Goal: Task Accomplishment & Management: Use online tool/utility

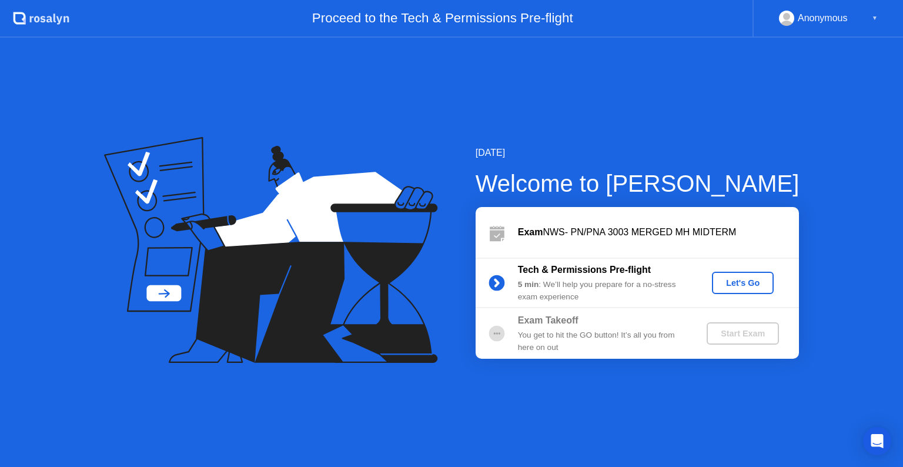
click at [494, 333] on circle at bounding box center [494, 333] width 2 height 2
click at [157, 289] on icon at bounding box center [265, 226] width 275 height 149
click at [730, 286] on div "Let's Go" at bounding box center [742, 282] width 52 height 9
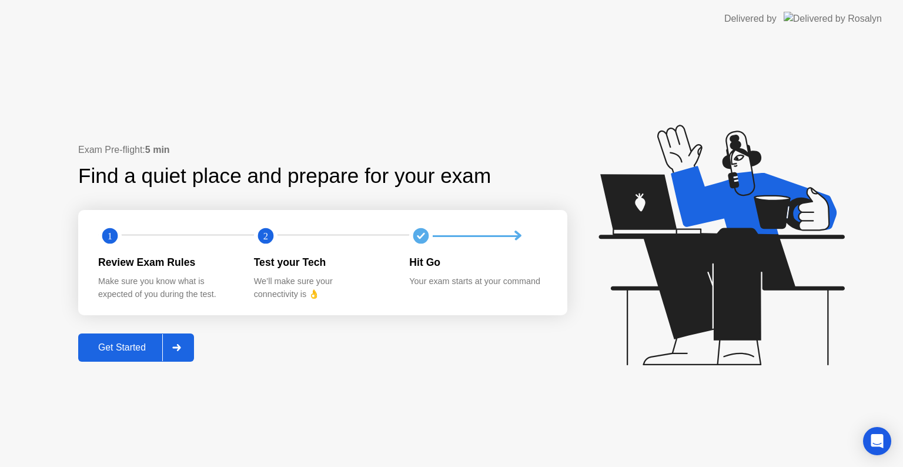
click at [179, 348] on icon at bounding box center [176, 347] width 9 height 7
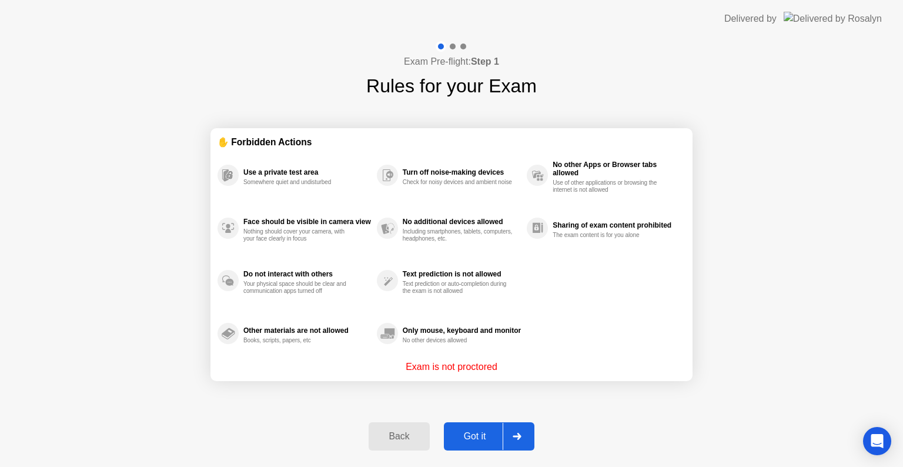
click at [524, 443] on div at bounding box center [516, 436] width 28 height 27
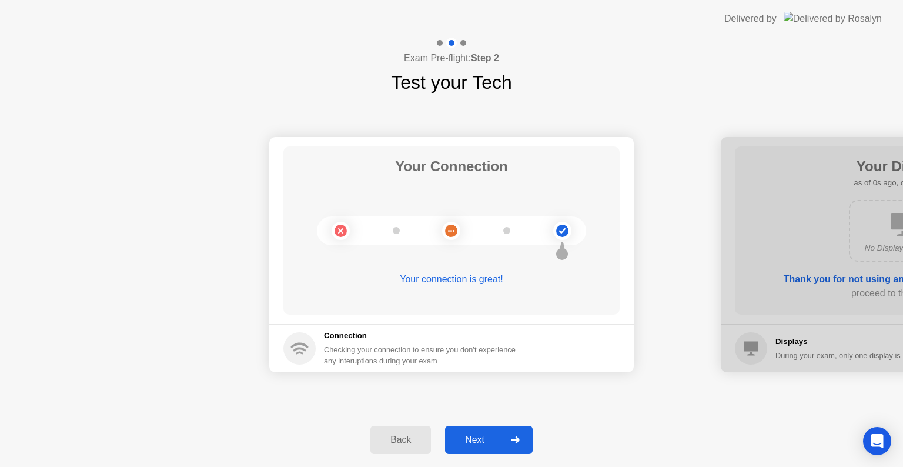
click at [522, 443] on div at bounding box center [515, 439] width 28 height 27
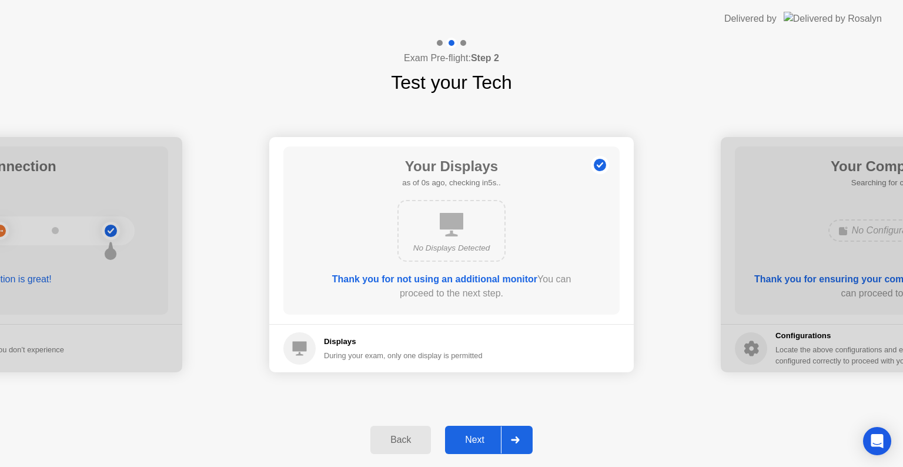
click at [522, 443] on div at bounding box center [515, 439] width 28 height 27
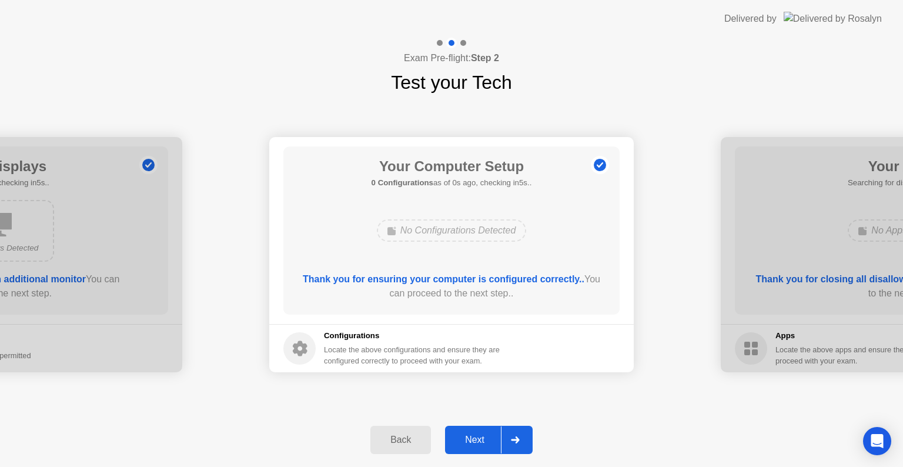
click at [522, 443] on div at bounding box center [515, 439] width 28 height 27
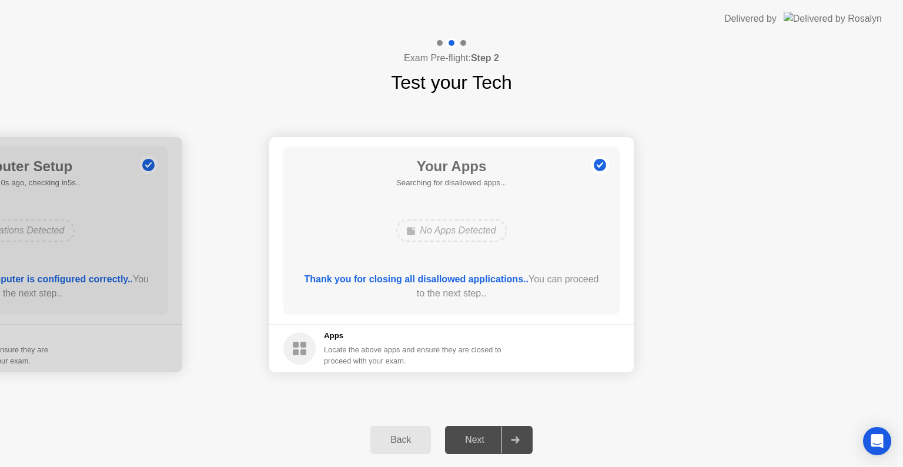
click at [522, 443] on div at bounding box center [515, 439] width 28 height 27
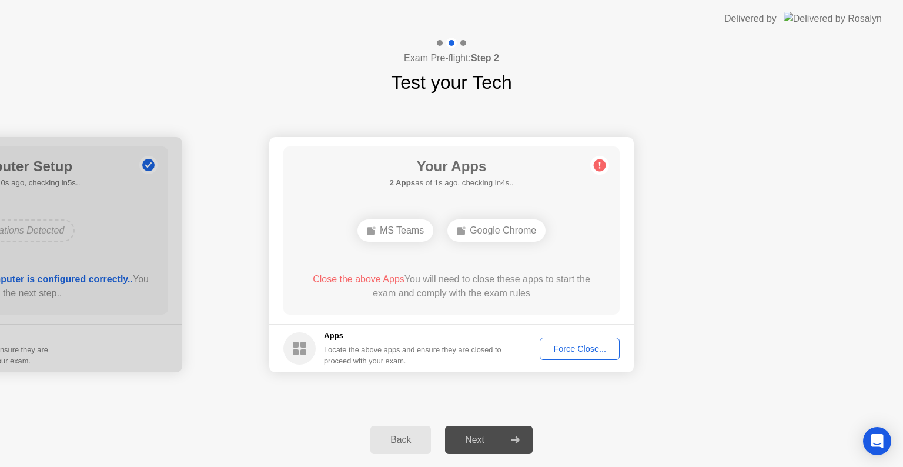
click at [522, 443] on div at bounding box center [515, 439] width 28 height 27
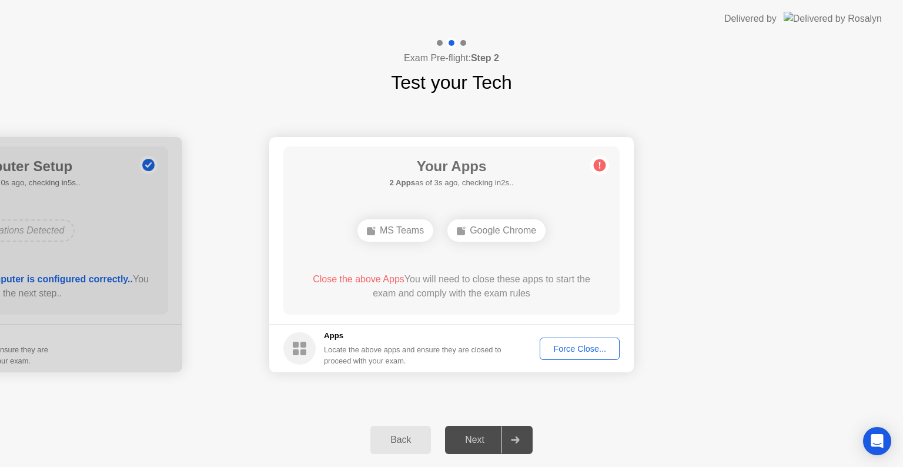
click at [522, 443] on div at bounding box center [515, 439] width 28 height 27
click at [509, 433] on div at bounding box center [515, 439] width 28 height 27
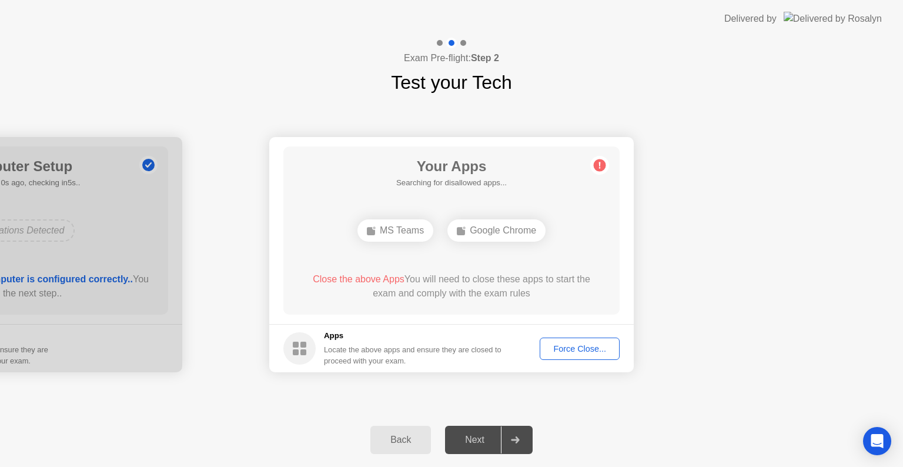
click at [509, 433] on div at bounding box center [515, 439] width 28 height 27
click at [591, 346] on div "Force Close..." at bounding box center [580, 348] width 72 height 9
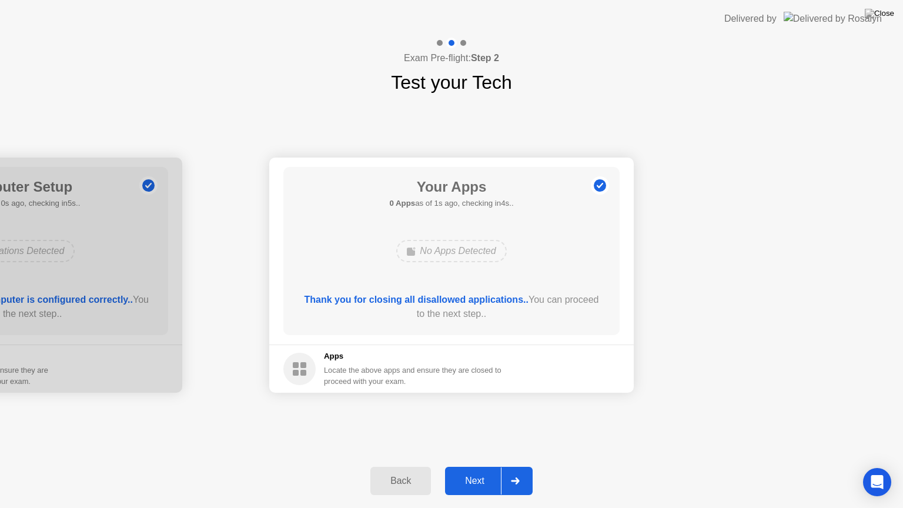
click at [521, 466] on div at bounding box center [515, 480] width 28 height 27
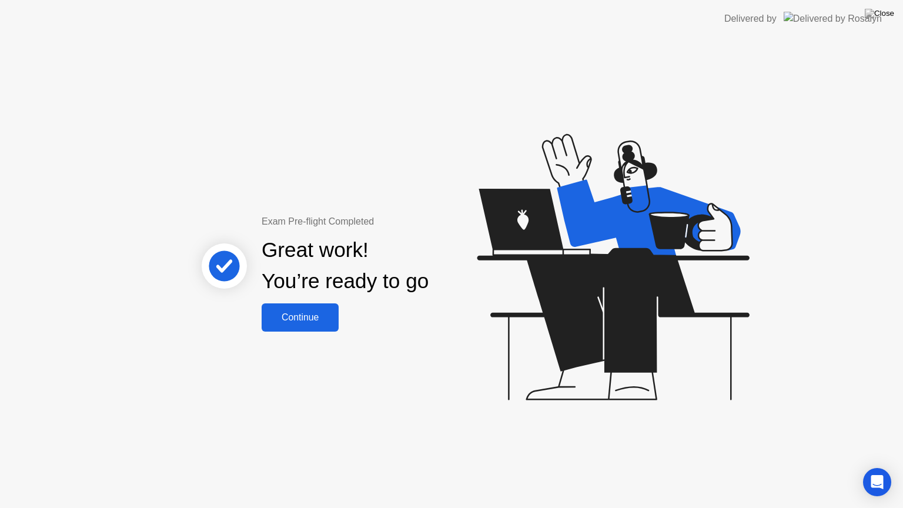
click at [304, 320] on div "Continue" at bounding box center [300, 317] width 70 height 11
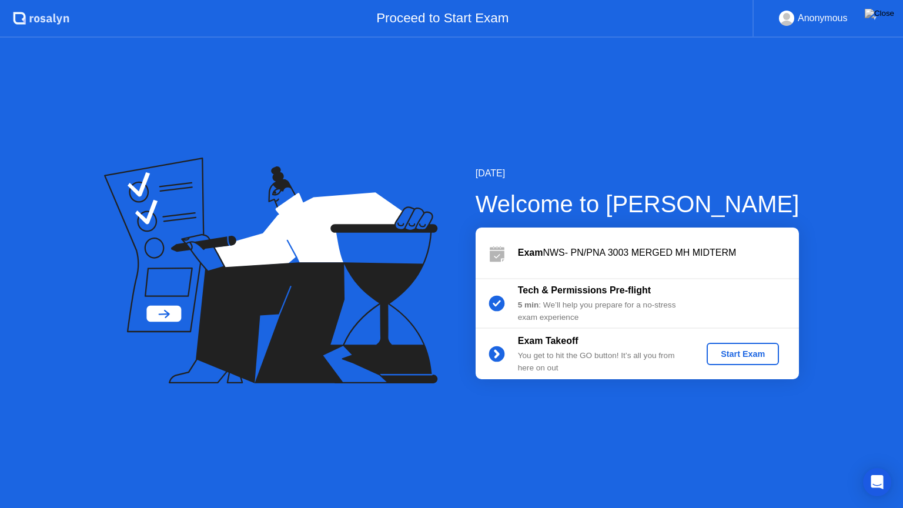
click at [730, 349] on div "Start Exam" at bounding box center [742, 353] width 63 height 9
